Goal: Find specific page/section: Find specific page/section

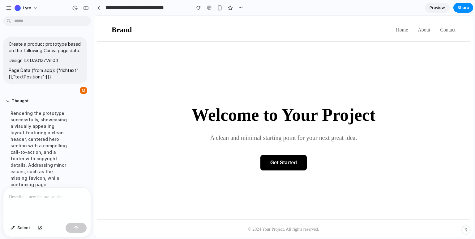
scroll to position [173, 0]
